Goal: Transaction & Acquisition: Register for event/course

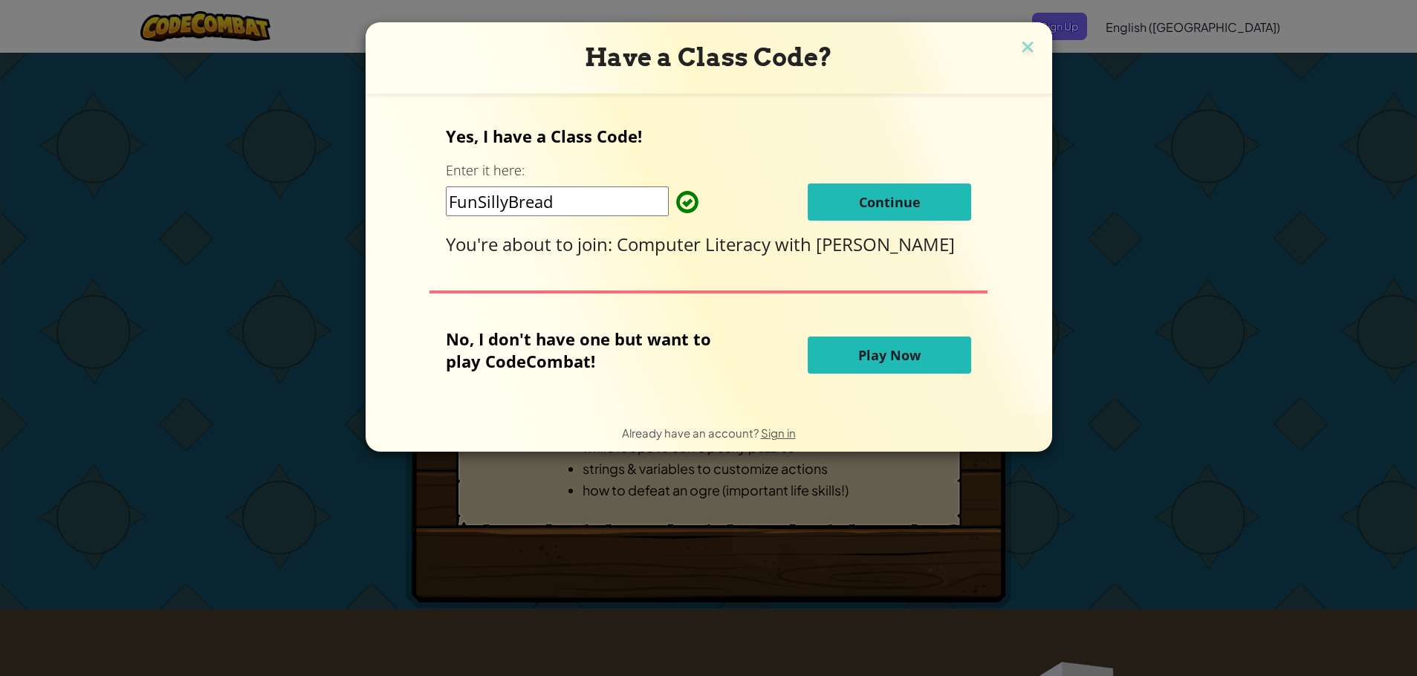
click at [901, 198] on span "Continue" at bounding box center [890, 202] width 62 height 18
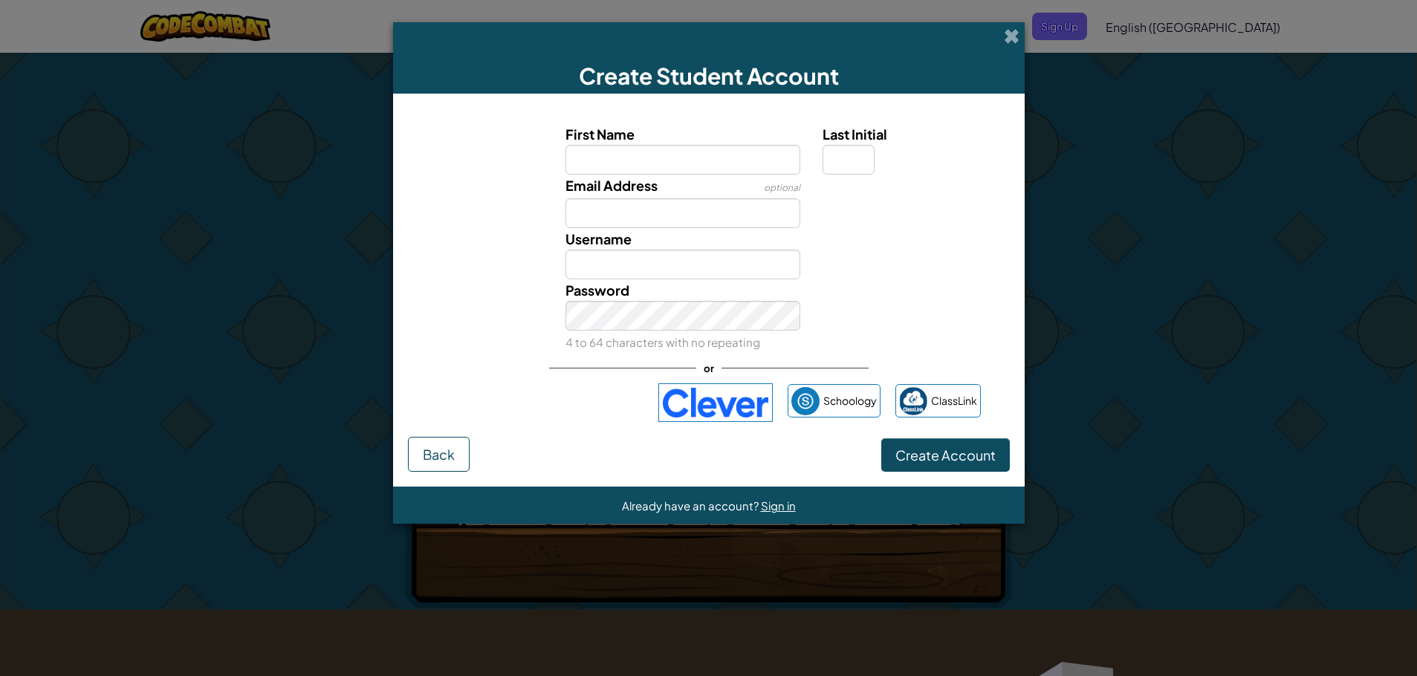
drag, startPoint x: 818, startPoint y: 251, endPoint x: 810, endPoint y: 326, distance: 75.5
click at [812, 315] on div "First Name Last Initial Email Address optional Username Password 4 to 64 charac…" at bounding box center [709, 238] width 594 height 230
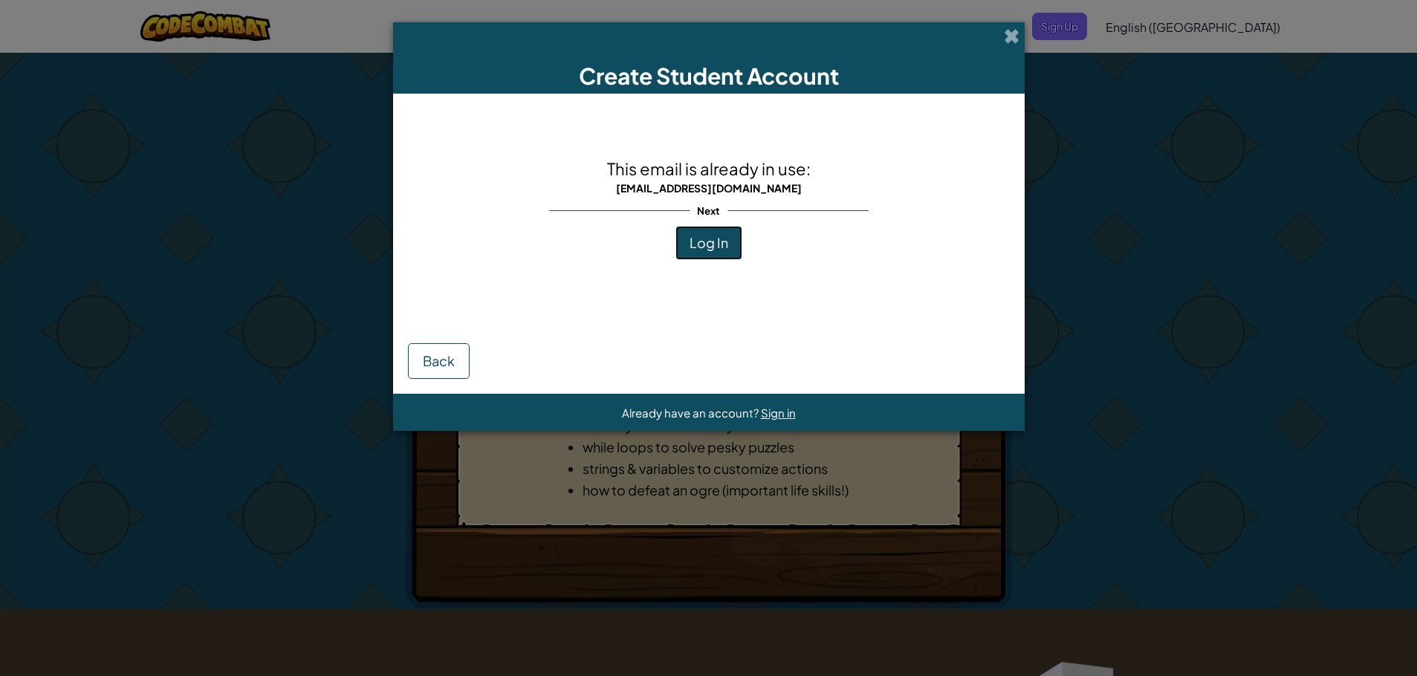
click at [726, 241] on span "Log In" at bounding box center [708, 242] width 39 height 17
